Goal: Check status: Check status

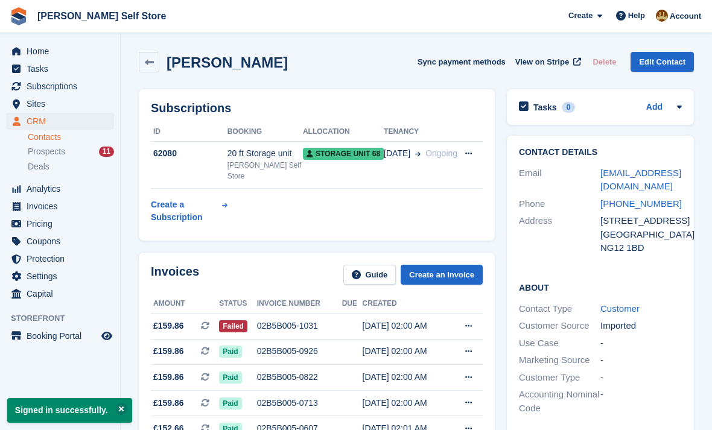
click at [151, 62] on icon at bounding box center [149, 62] width 9 height 9
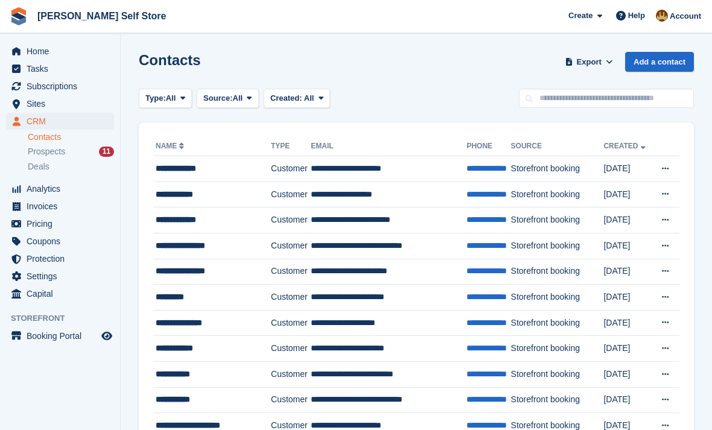
click at [56, 83] on span "Subscriptions" at bounding box center [63, 86] width 72 height 17
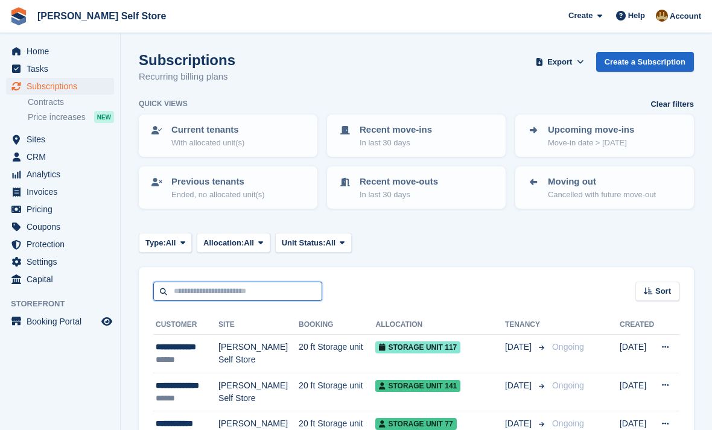
click at [179, 285] on input "text" at bounding box center [237, 292] width 169 height 20
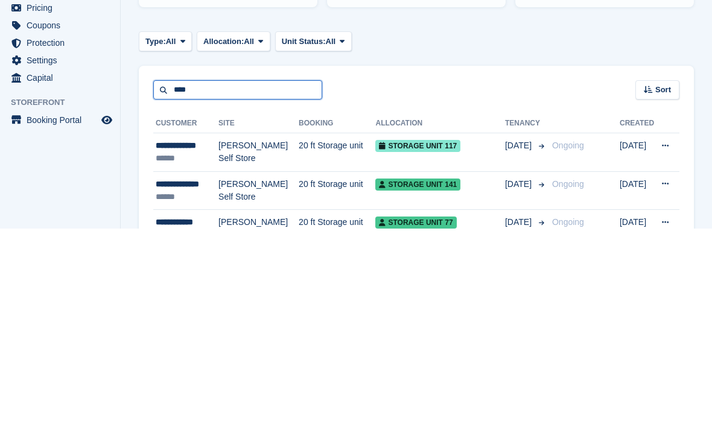
type input "****"
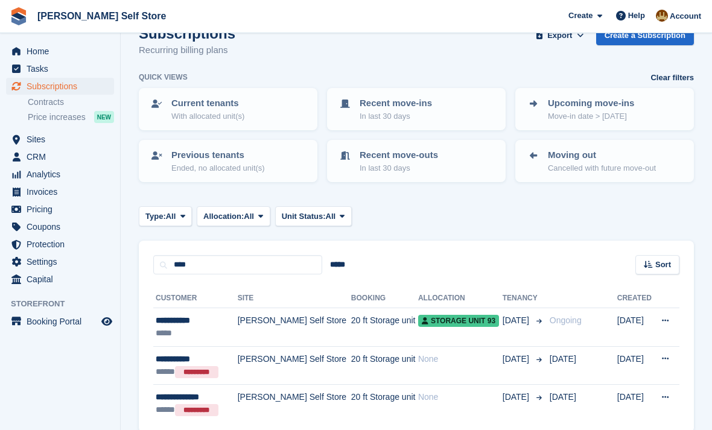
scroll to position [39, 0]
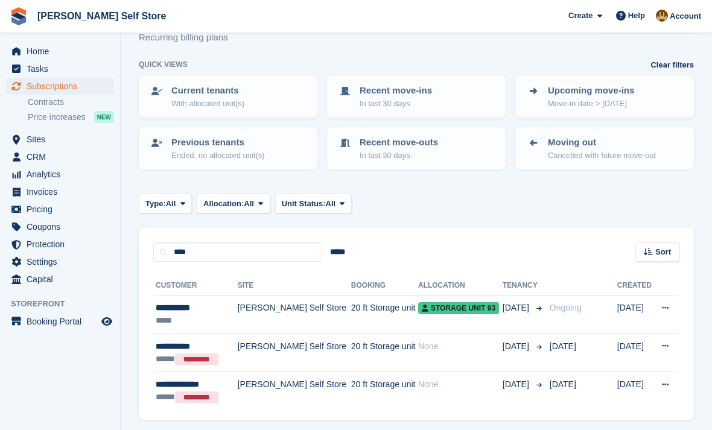
click at [172, 314] on div "*****" at bounding box center [195, 320] width 78 height 13
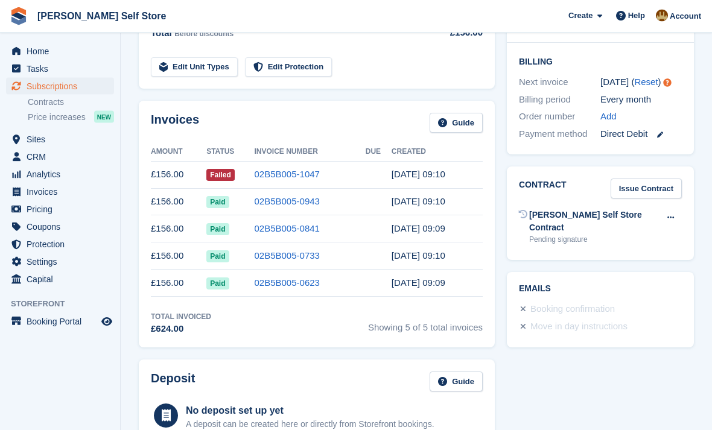
scroll to position [287, 0]
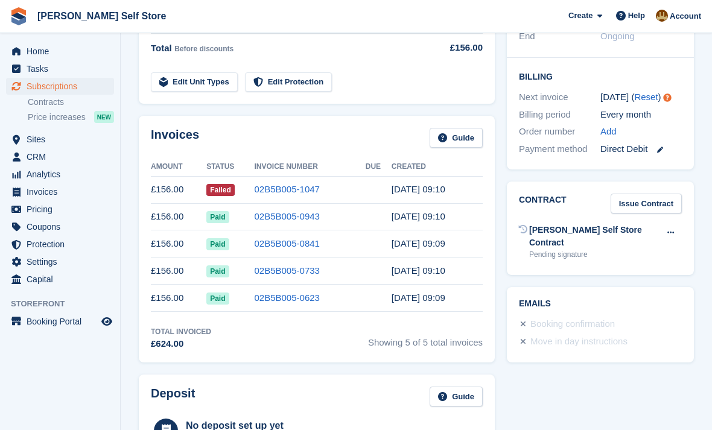
click at [284, 184] on link "02B5B005-1047" at bounding box center [286, 189] width 65 height 10
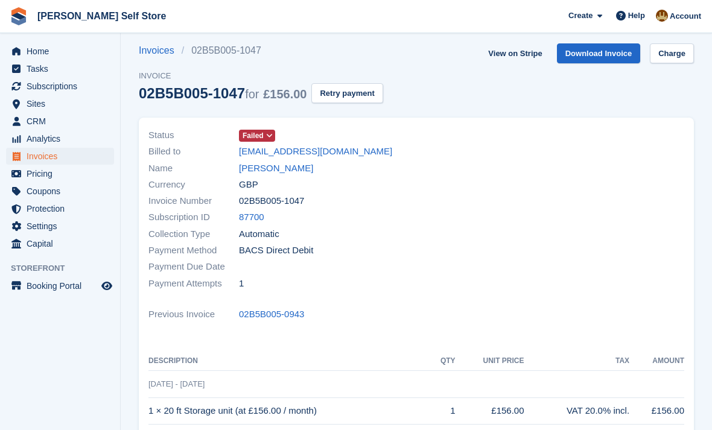
scroll to position [10, 0]
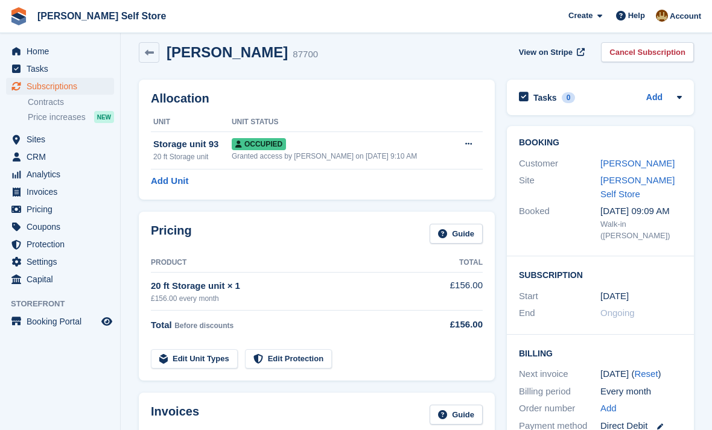
scroll to position [287, 0]
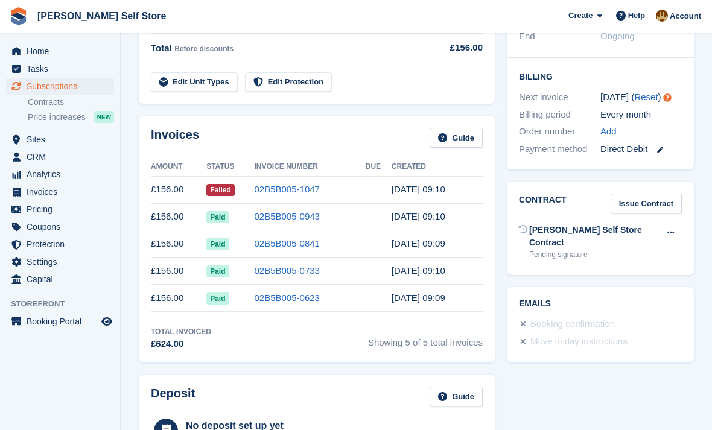
click at [646, 142] on div "Direct Debit" at bounding box center [640, 149] width 81 height 14
click at [661, 147] on icon at bounding box center [660, 150] width 6 height 6
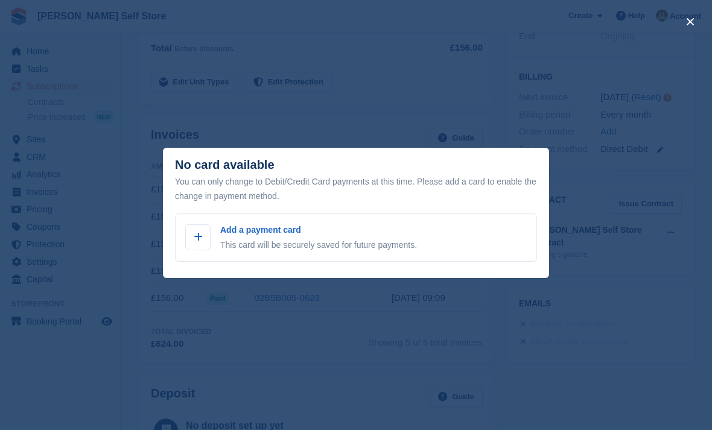
click at [203, 239] on span at bounding box center [198, 237] width 14 height 14
